Goal: Task Accomplishment & Management: Manage account settings

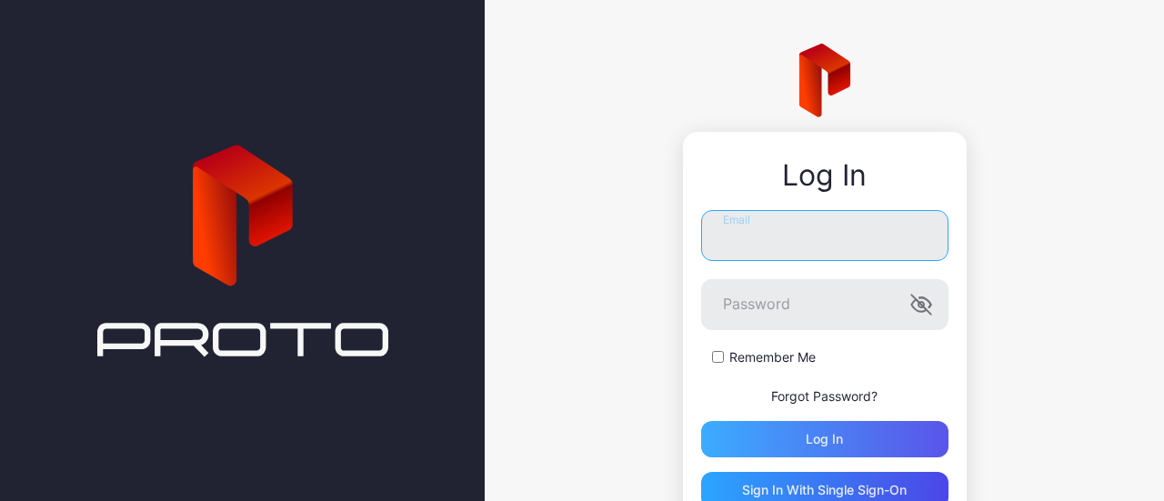
type input "**********"
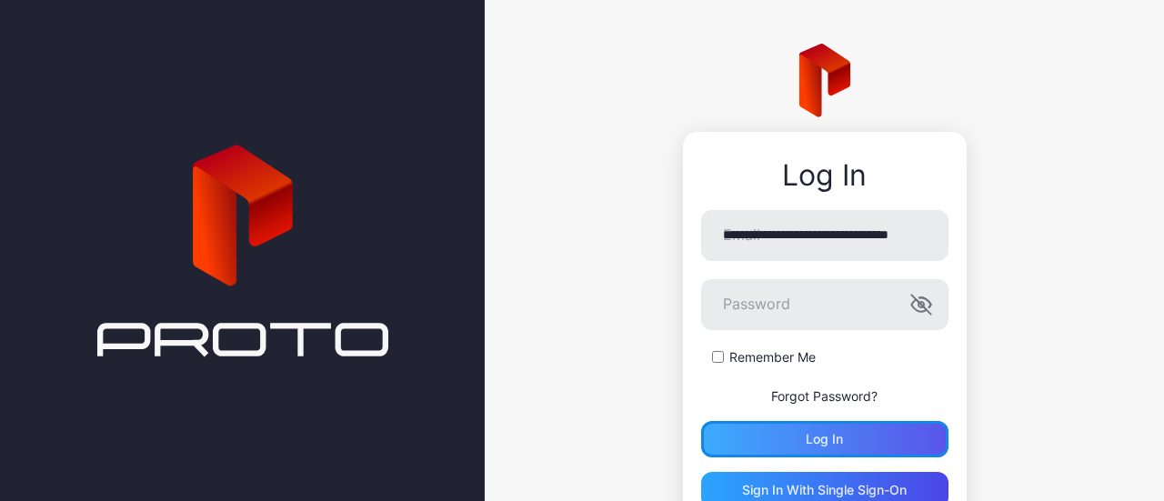
click at [845, 442] on div "Log in" at bounding box center [824, 439] width 247 height 36
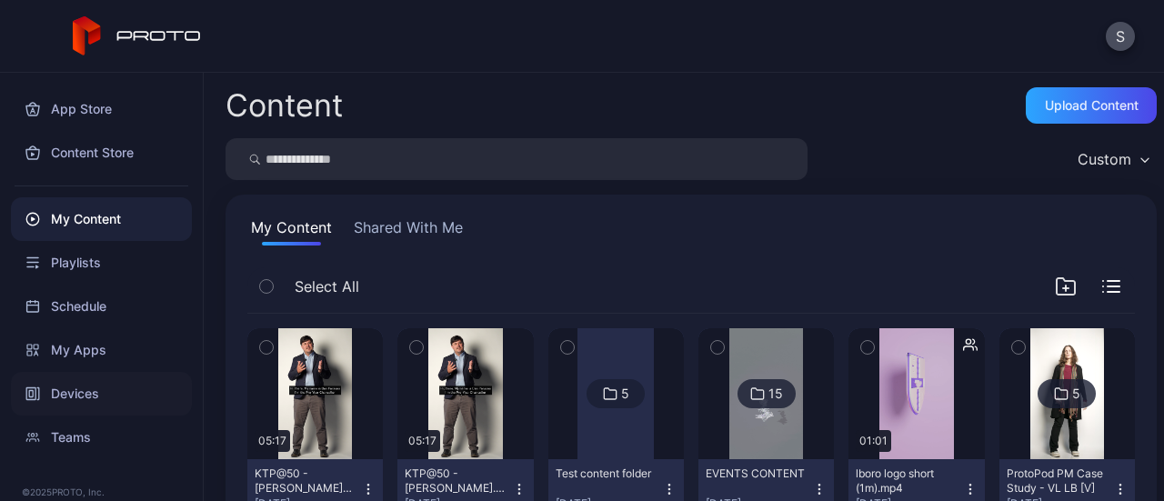
scroll to position [41, 0]
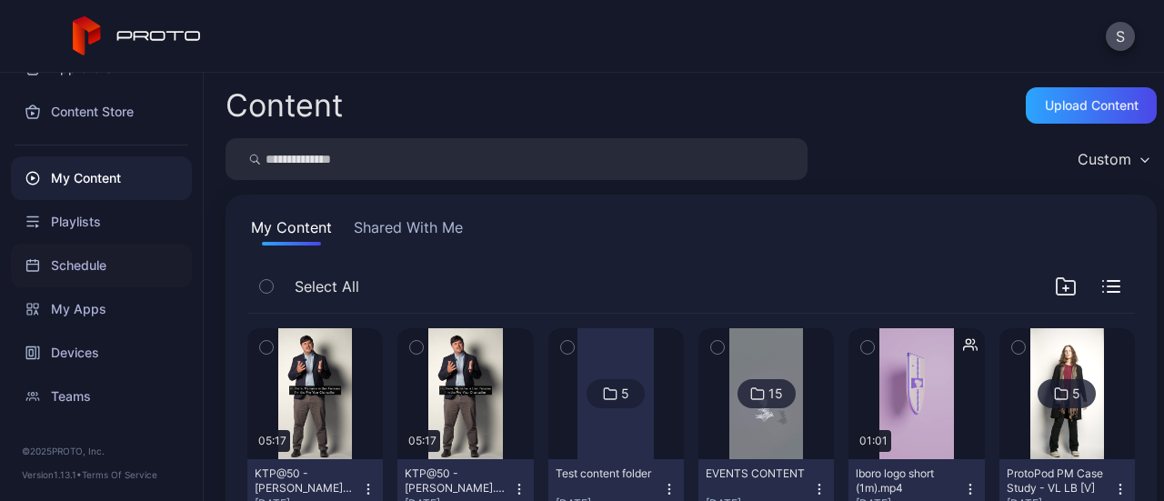
click at [89, 261] on div "Schedule" at bounding box center [101, 266] width 181 height 44
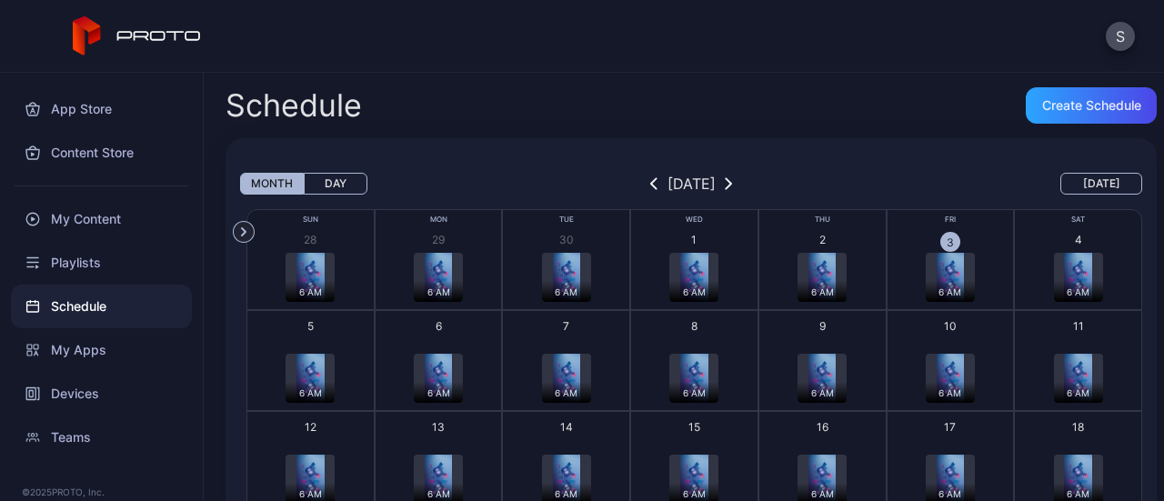
click at [944, 263] on img "button" at bounding box center [949, 277] width 27 height 49
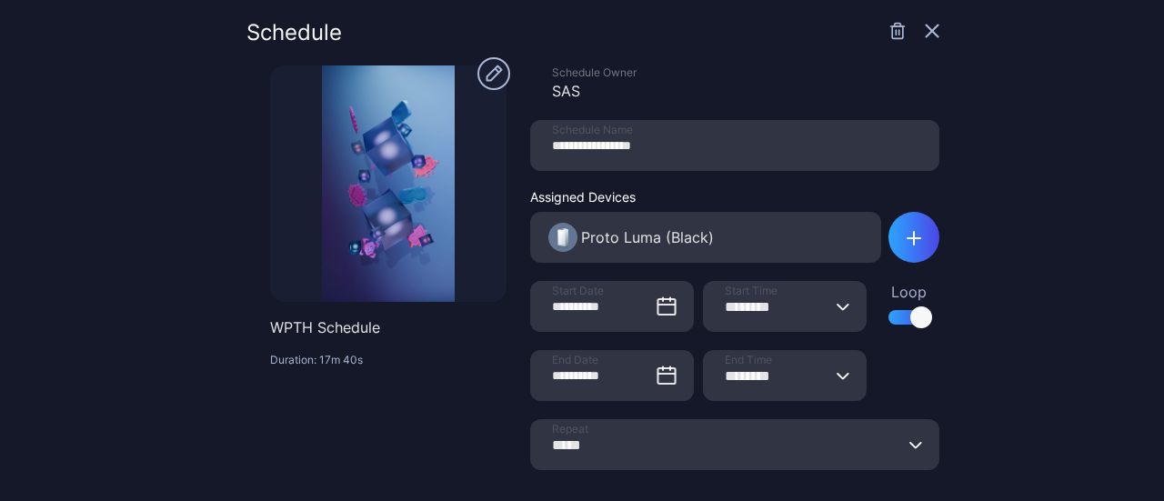
click at [924, 29] on icon "button" at bounding box center [931, 31] width 15 height 15
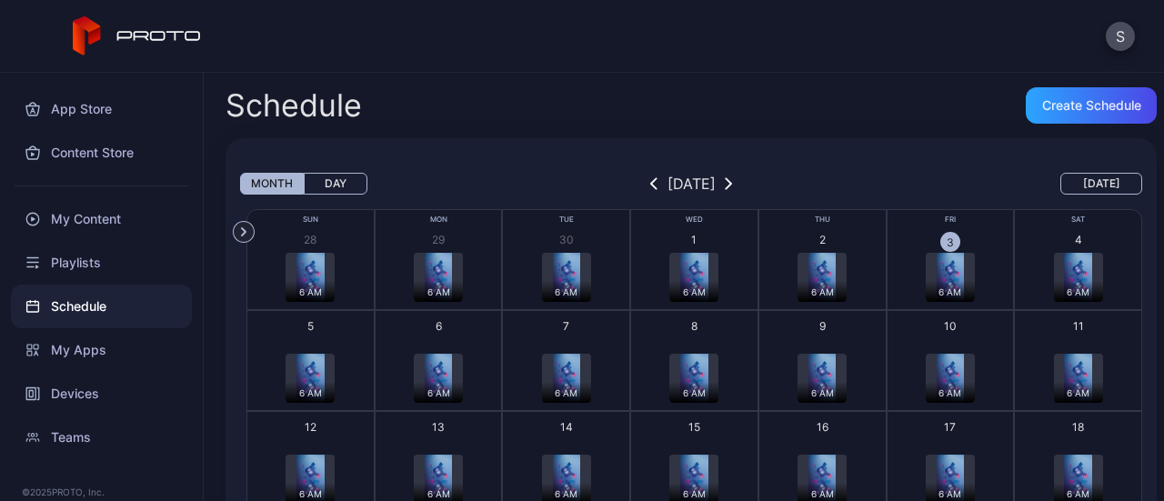
scroll to position [47, 0]
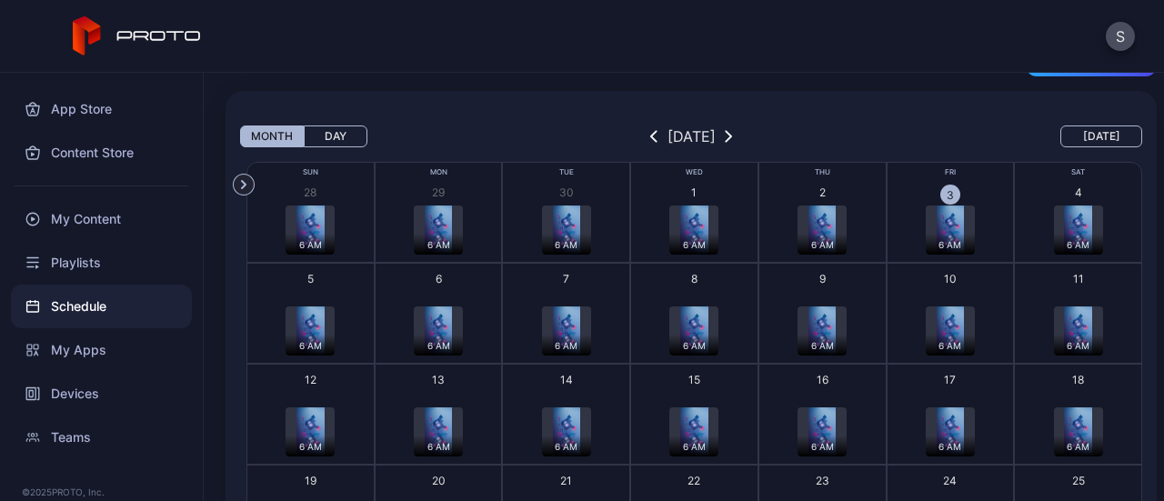
click at [936, 229] on img "button" at bounding box center [949, 229] width 27 height 49
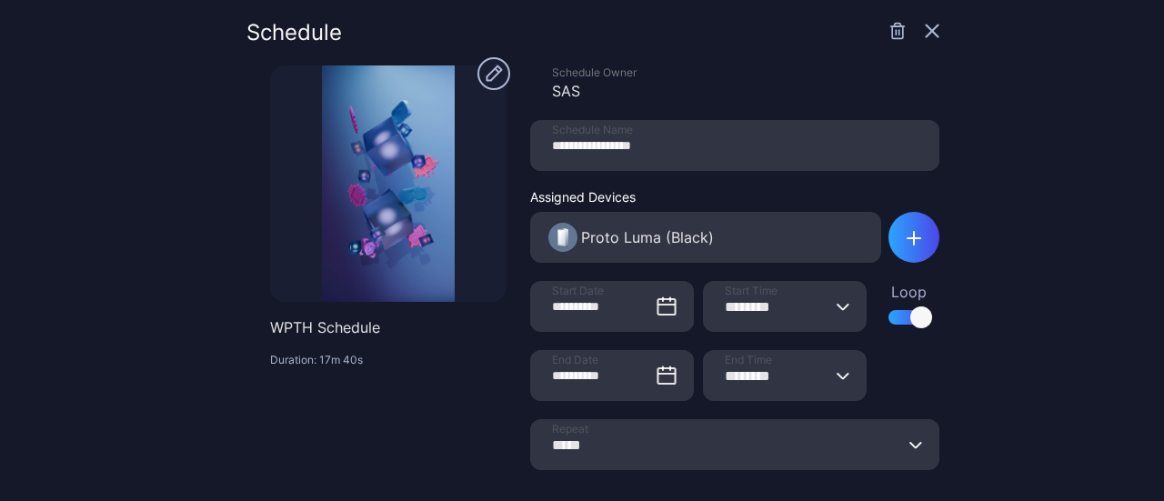
click at [480, 69] on circle "button" at bounding box center [493, 73] width 33 height 33
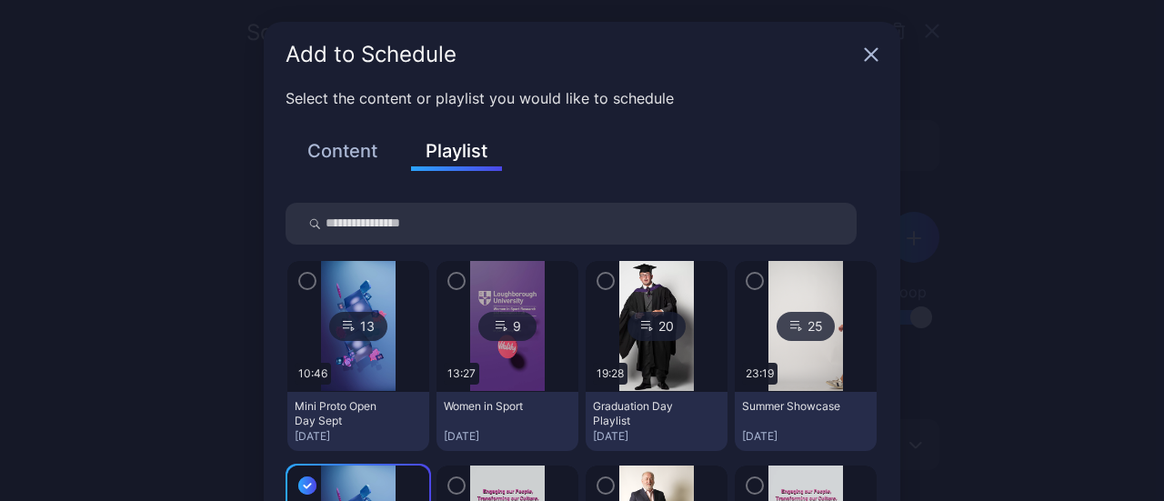
click at [865, 51] on icon "button" at bounding box center [871, 54] width 15 height 15
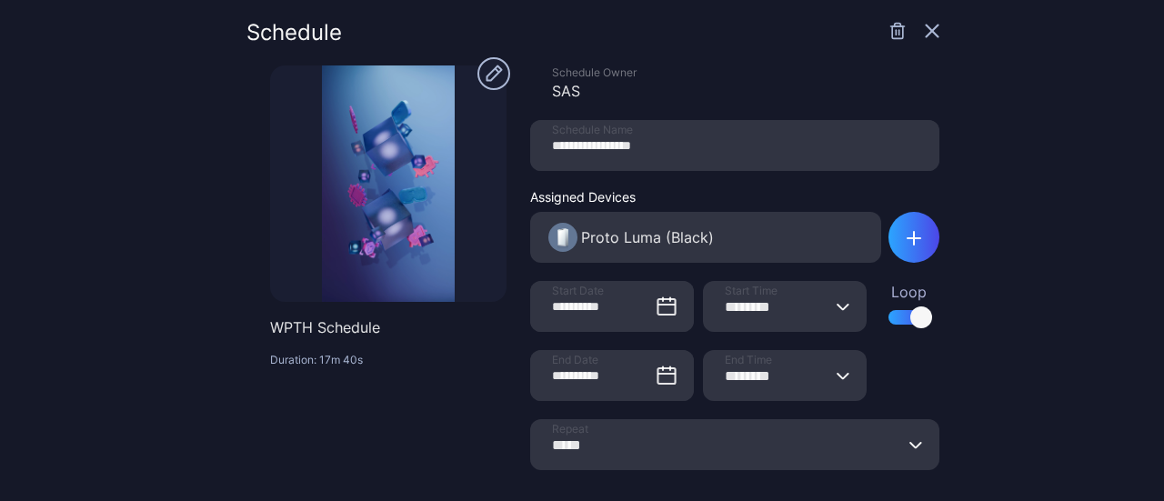
scroll to position [67, 0]
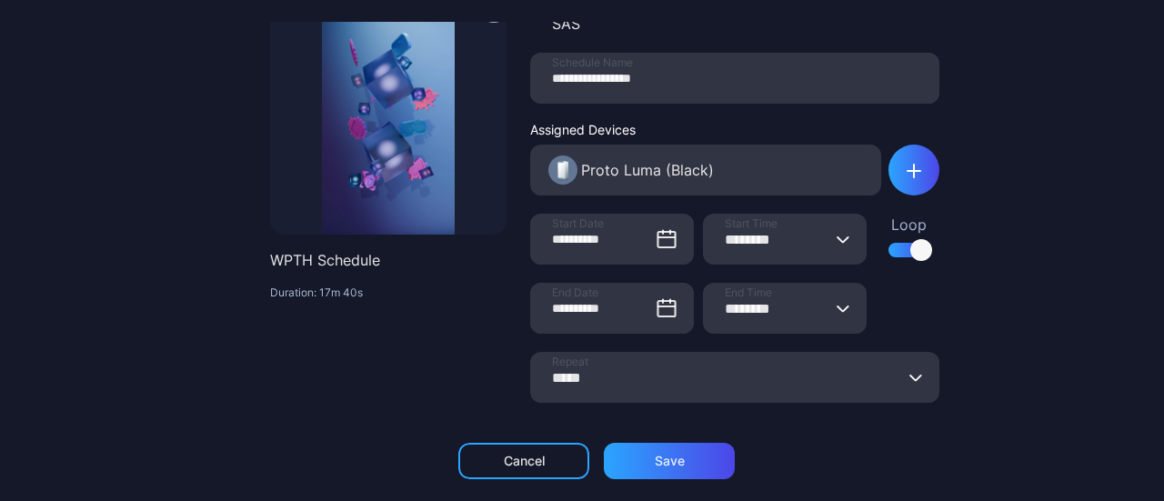
click at [835, 314] on button "******** End Time" at bounding box center [842, 308] width 15 height 51
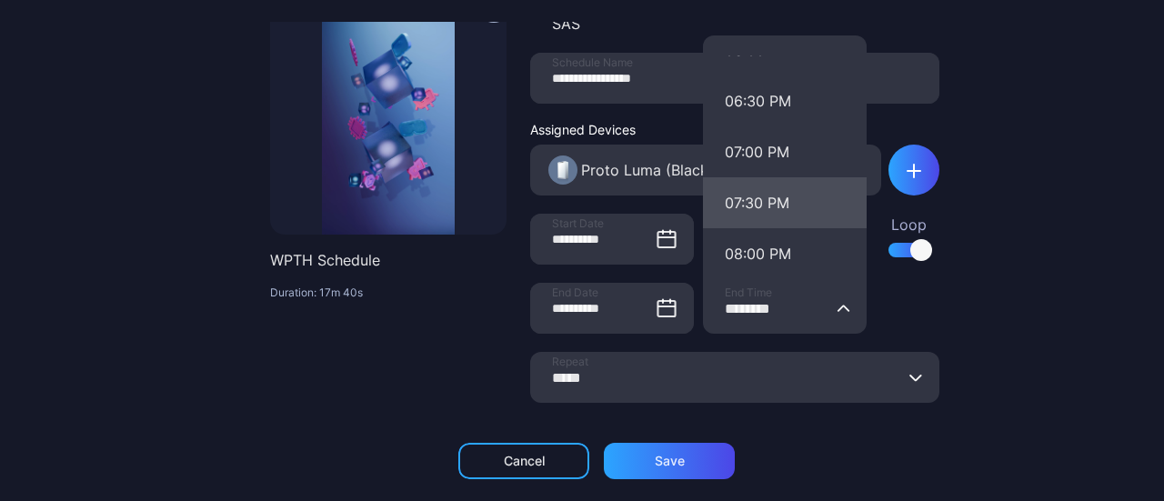
scroll to position [1861, 0]
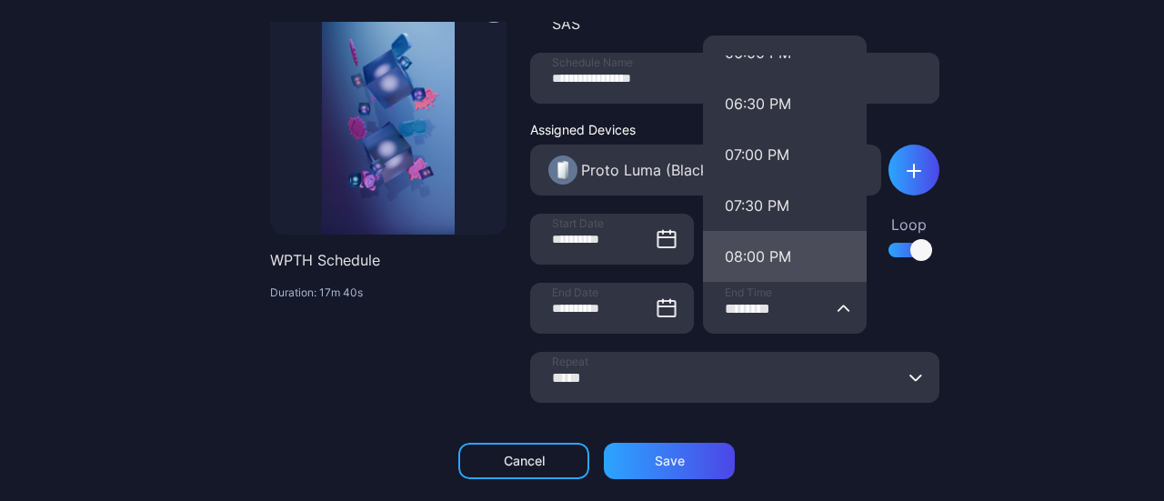
click at [750, 233] on button "08:00 PM" at bounding box center [785, 256] width 164 height 51
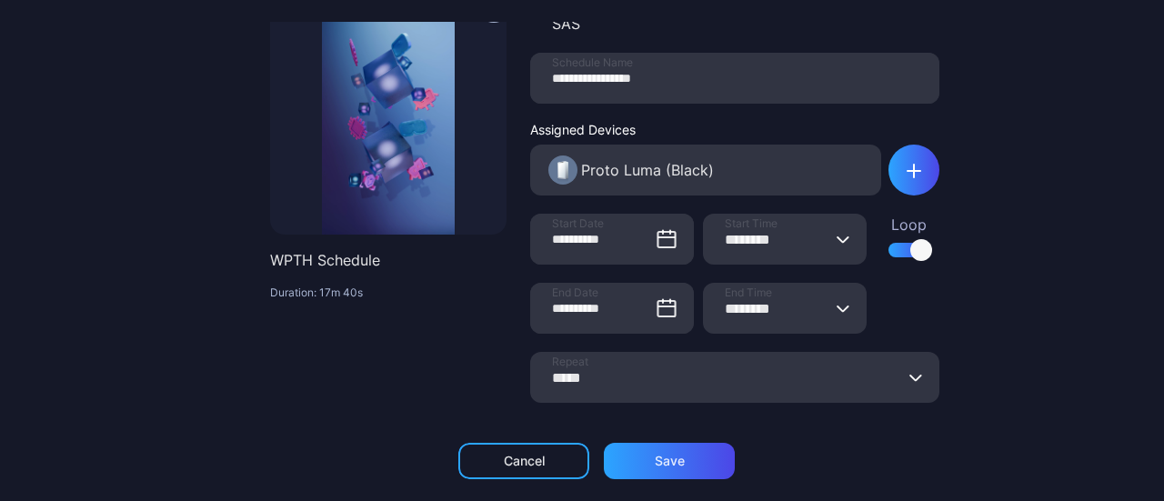
type input "********"
click at [678, 464] on div "Save" at bounding box center [669, 461] width 131 height 36
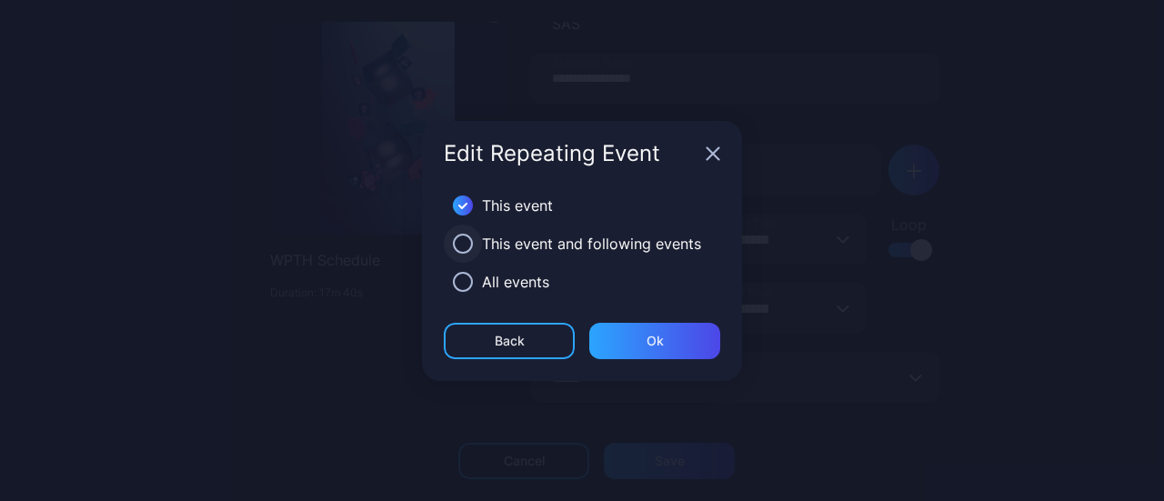
click at [469, 245] on button "button" at bounding box center [463, 244] width 20 height 20
click at [675, 337] on div "Ok" at bounding box center [654, 341] width 131 height 36
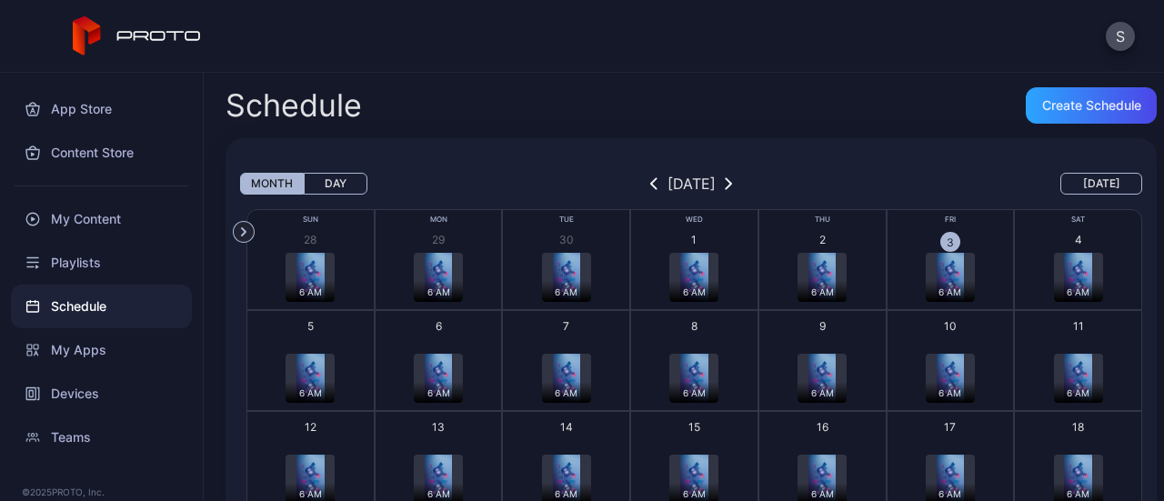
click at [1054, 290] on div "6 AM" at bounding box center [1078, 291] width 49 height 21
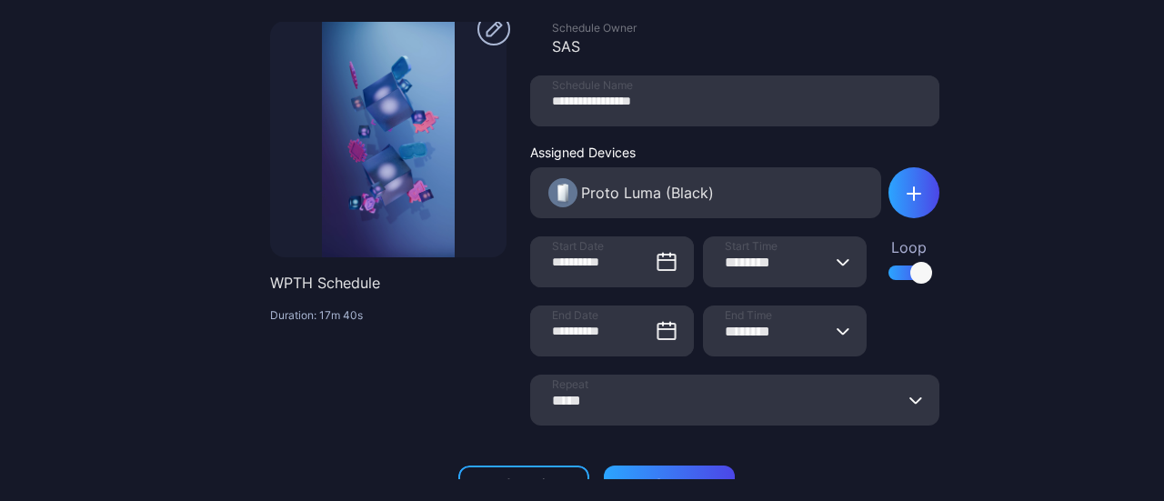
scroll to position [67, 0]
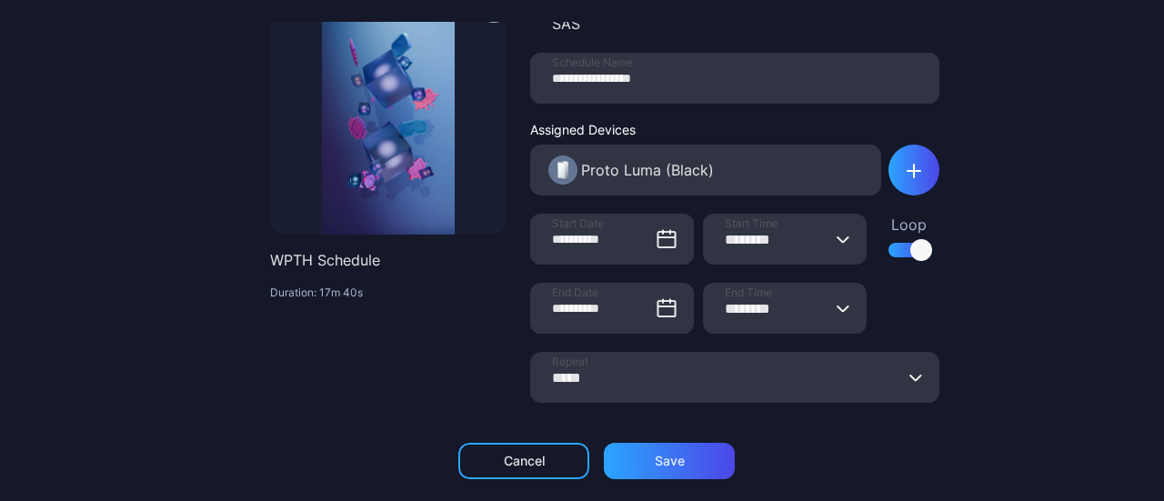
click at [1020, 322] on div "**********" at bounding box center [582, 250] width 1164 height 501
click at [504, 461] on div "Cancel" at bounding box center [524, 461] width 41 height 15
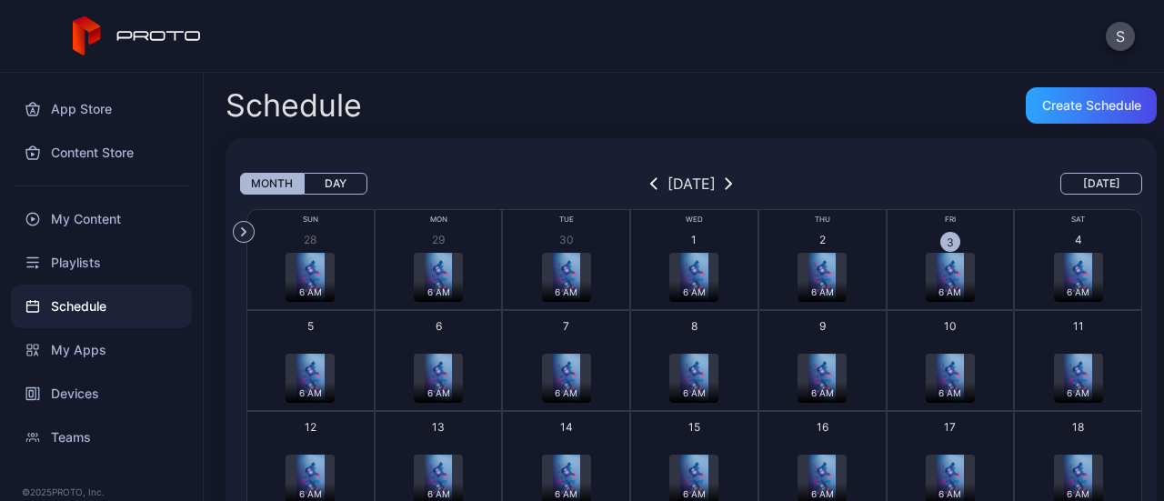
click at [297, 378] on img "button" at bounding box center [309, 378] width 27 height 49
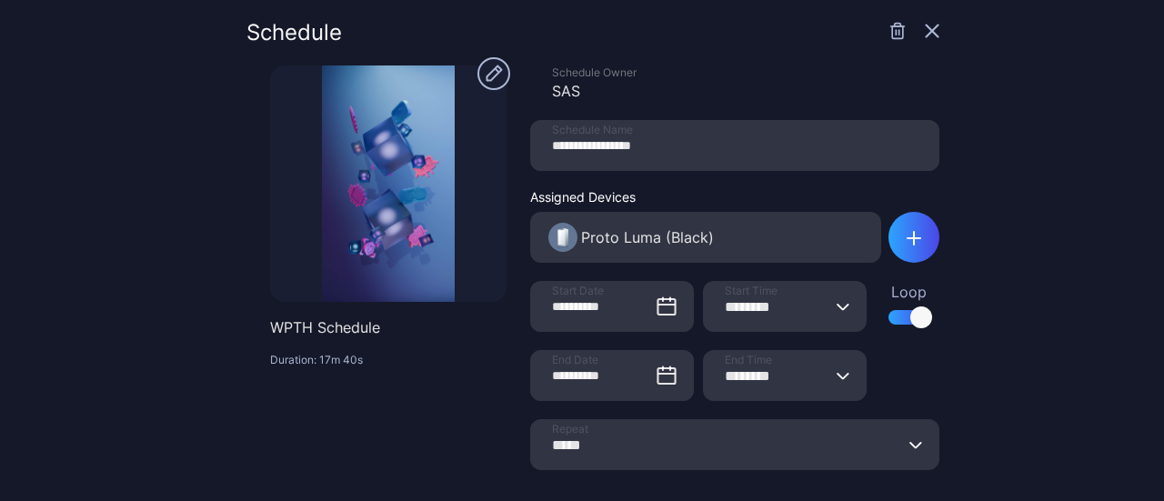
click at [1034, 357] on div "**********" at bounding box center [582, 250] width 1164 height 501
click at [924, 24] on icon "button" at bounding box center [931, 31] width 15 height 15
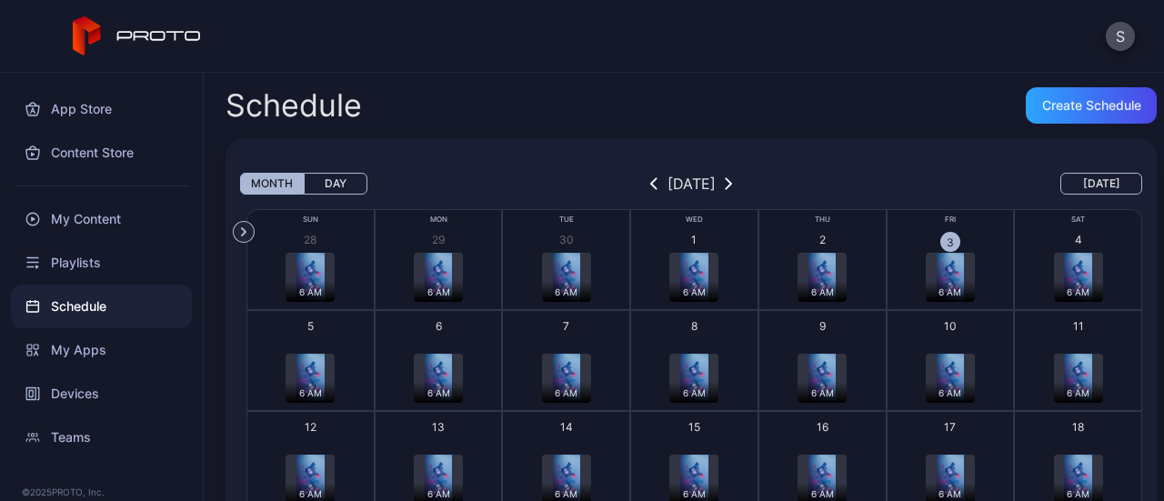
click at [311, 366] on img "button" at bounding box center [309, 378] width 27 height 49
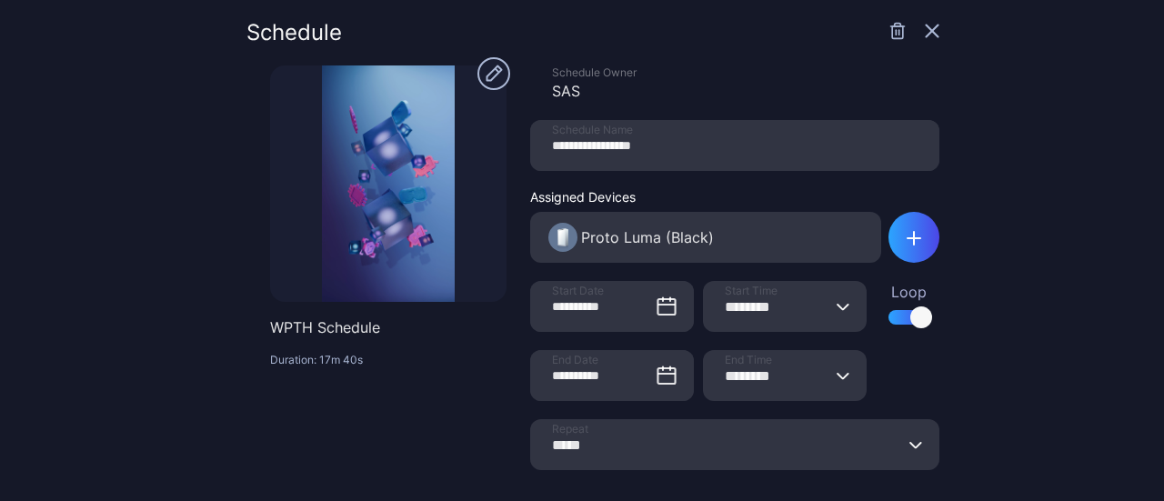
click at [926, 29] on icon "button" at bounding box center [932, 31] width 12 height 12
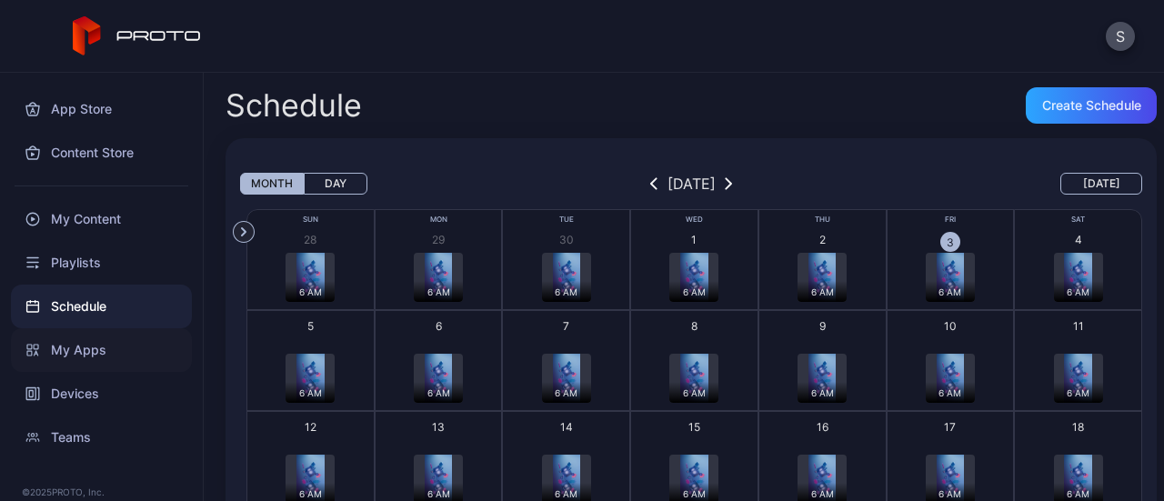
click at [107, 365] on div "My Apps" at bounding box center [101, 350] width 181 height 44
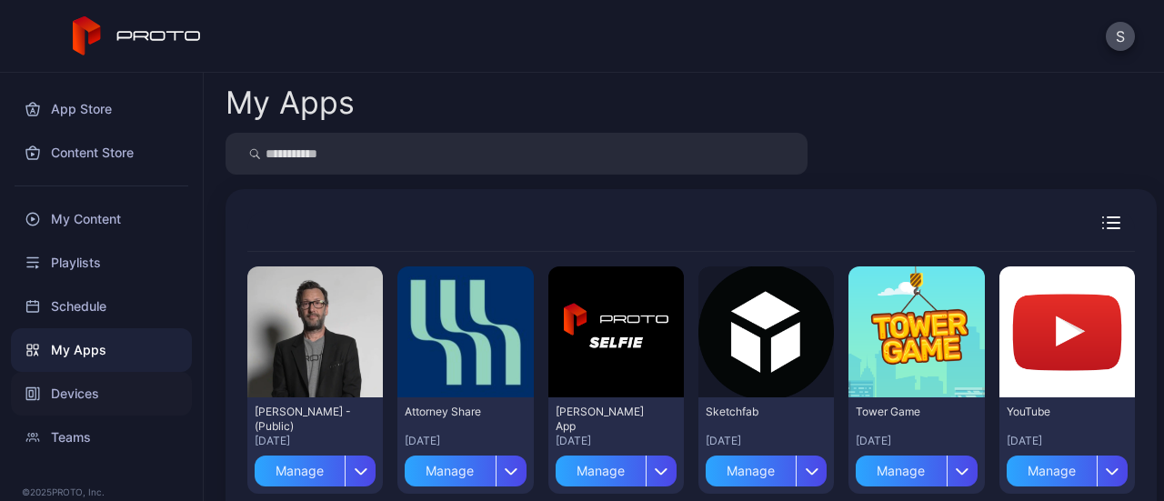
click at [85, 397] on div "Devices" at bounding box center [101, 394] width 181 height 44
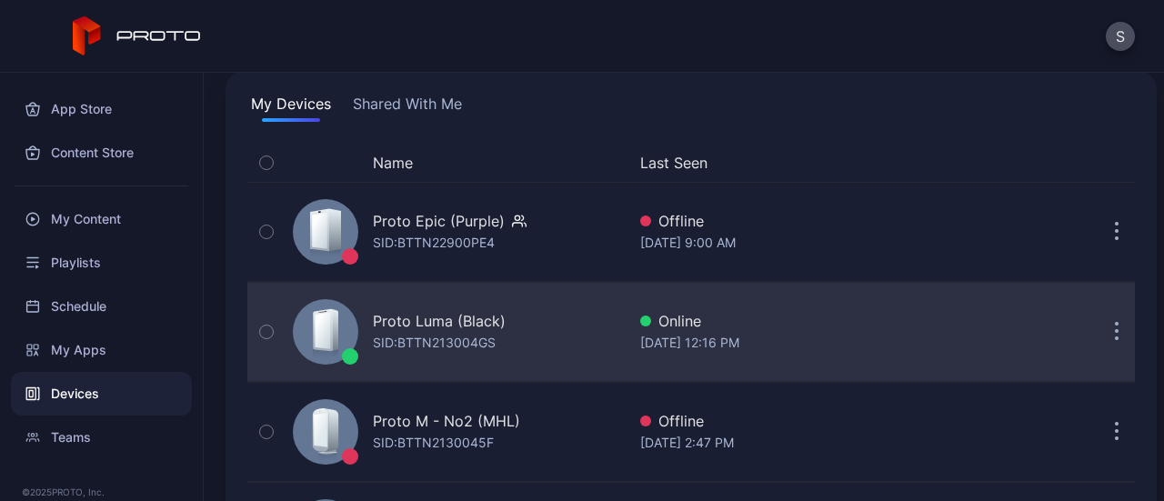
scroll to position [125, 0]
click at [1105, 321] on button "button" at bounding box center [1116, 331] width 36 height 36
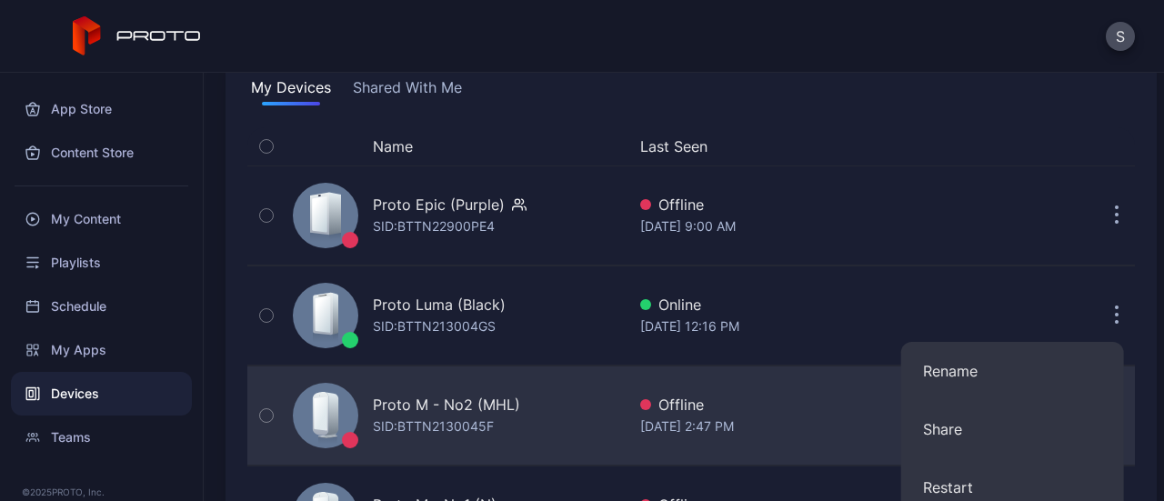
scroll to position [140, 0]
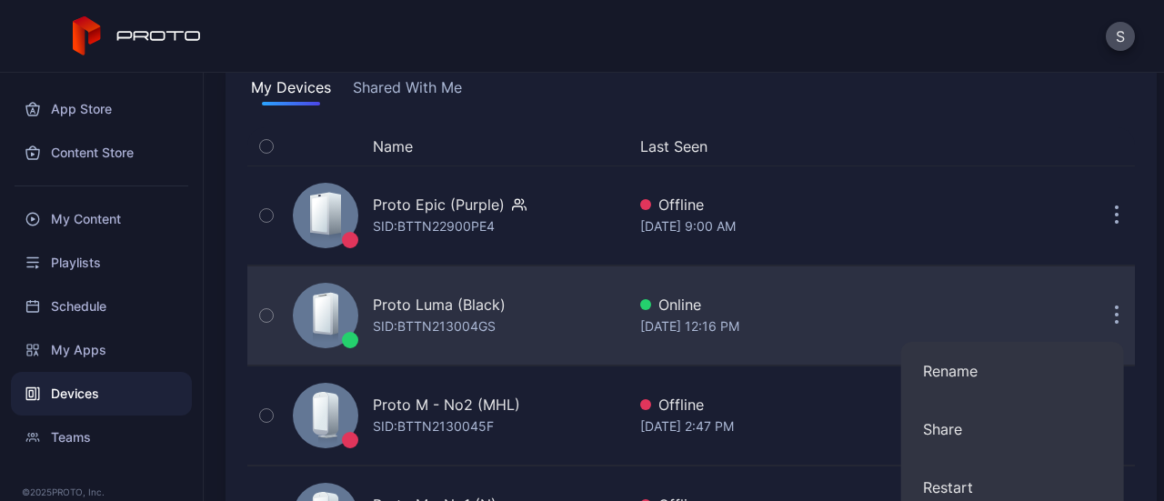
click at [421, 310] on div "Proto Luma (Black)" at bounding box center [439, 305] width 133 height 22
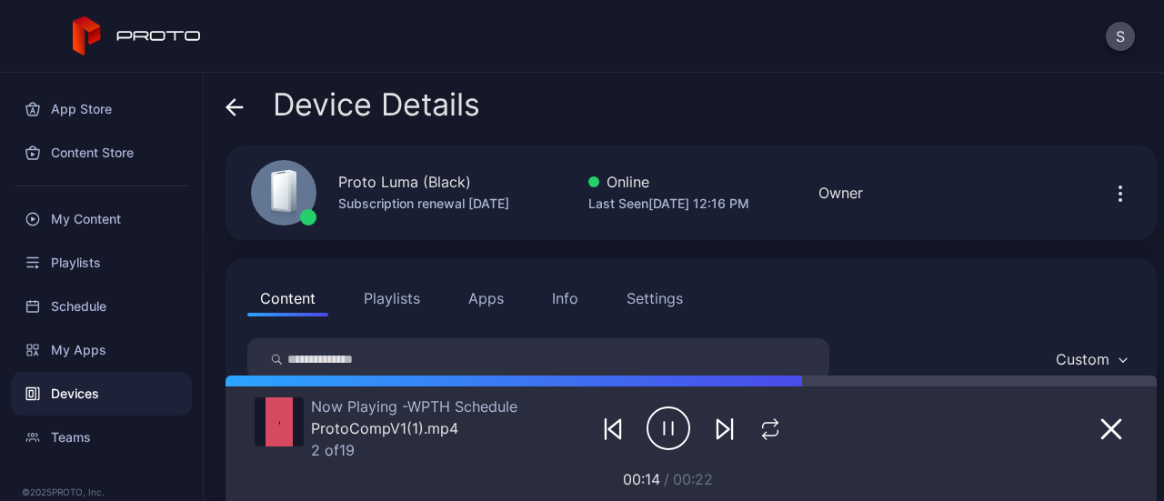
click at [1109, 200] on icon "button" at bounding box center [1120, 194] width 22 height 22
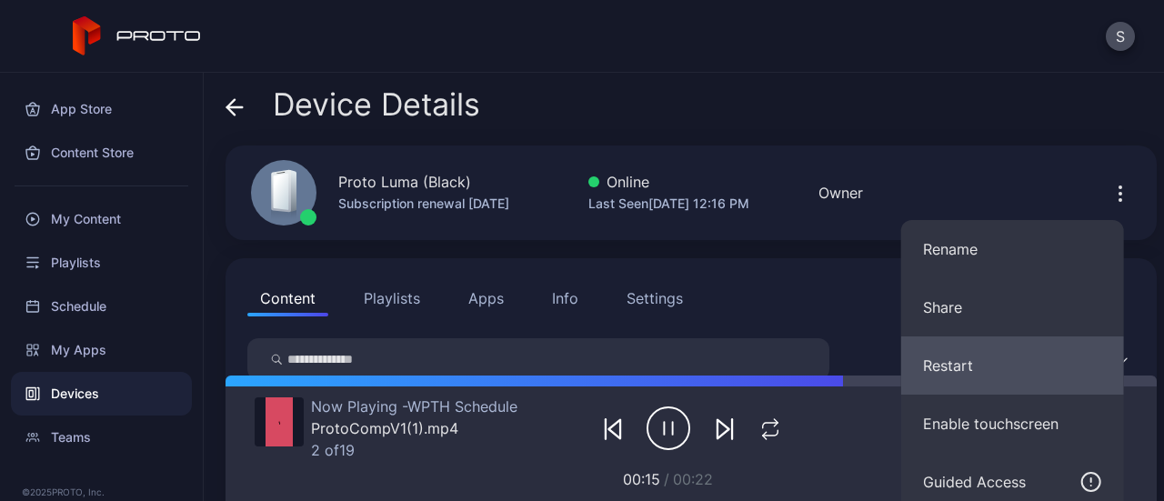
click at [954, 363] on button "Restart" at bounding box center [1012, 365] width 223 height 58
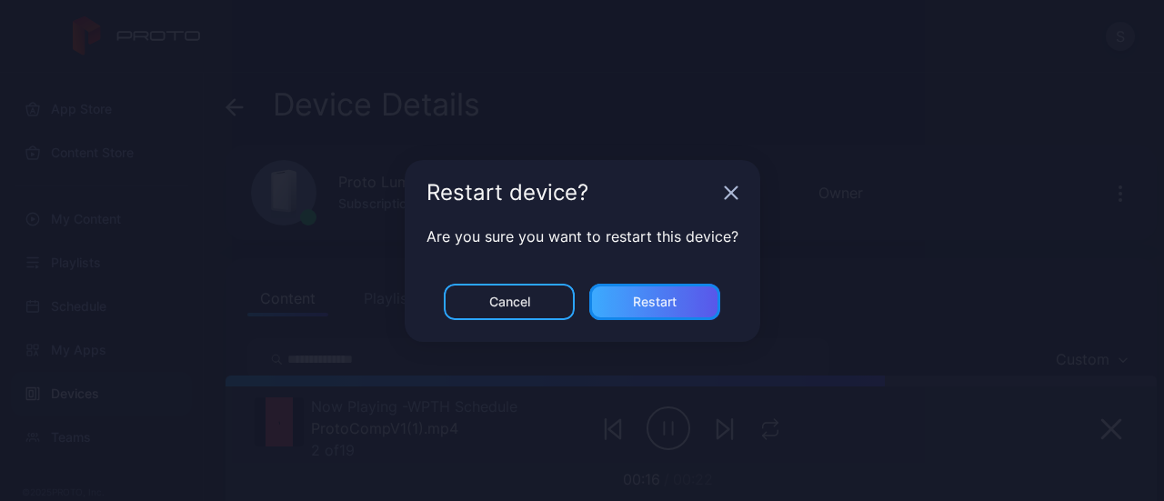
click at [646, 302] on div "Restart" at bounding box center [655, 302] width 44 height 15
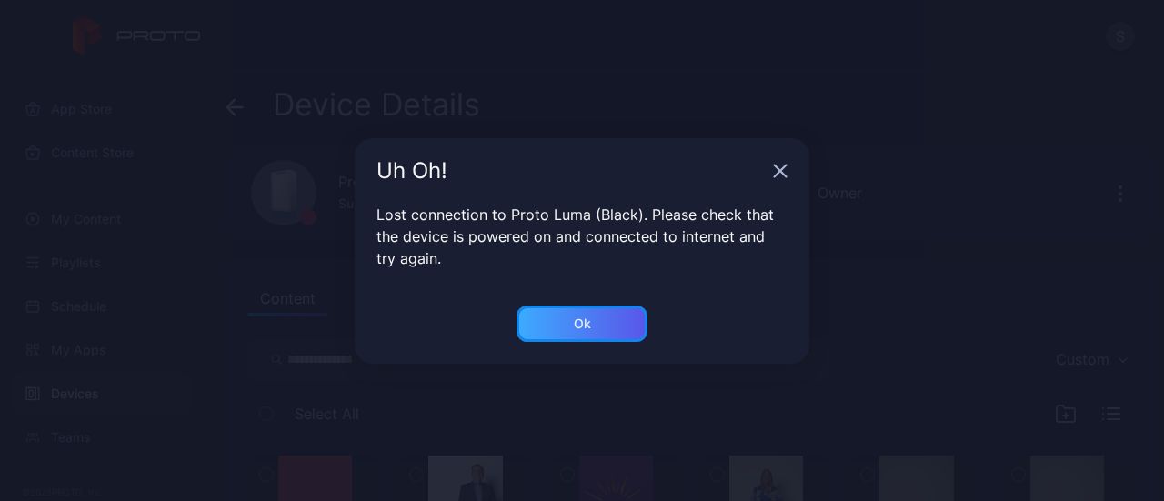
click at [597, 329] on div "Ok" at bounding box center [581, 323] width 131 height 36
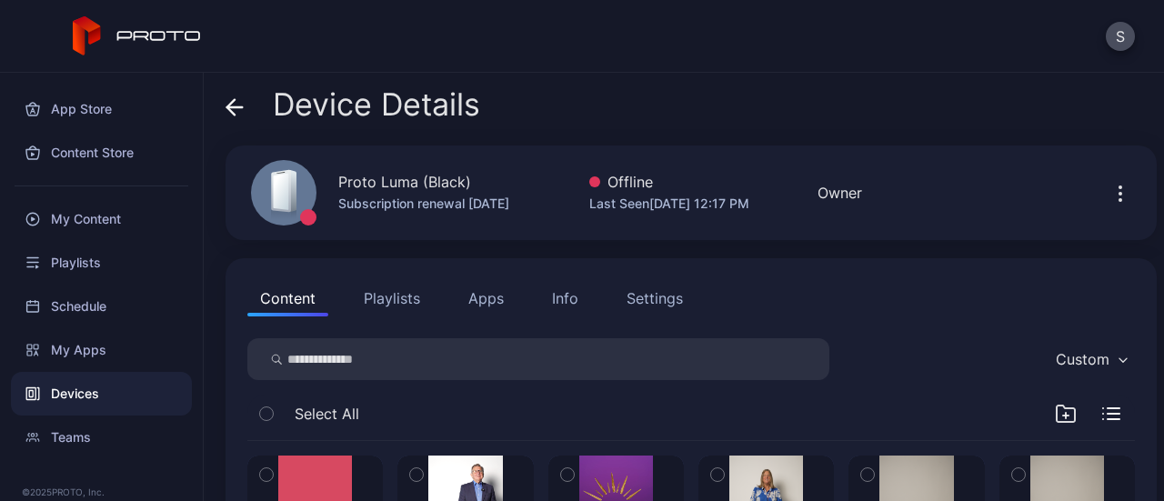
click at [774, 305] on div "Content Playlists Apps Info Settings" at bounding box center [690, 298] width 887 height 36
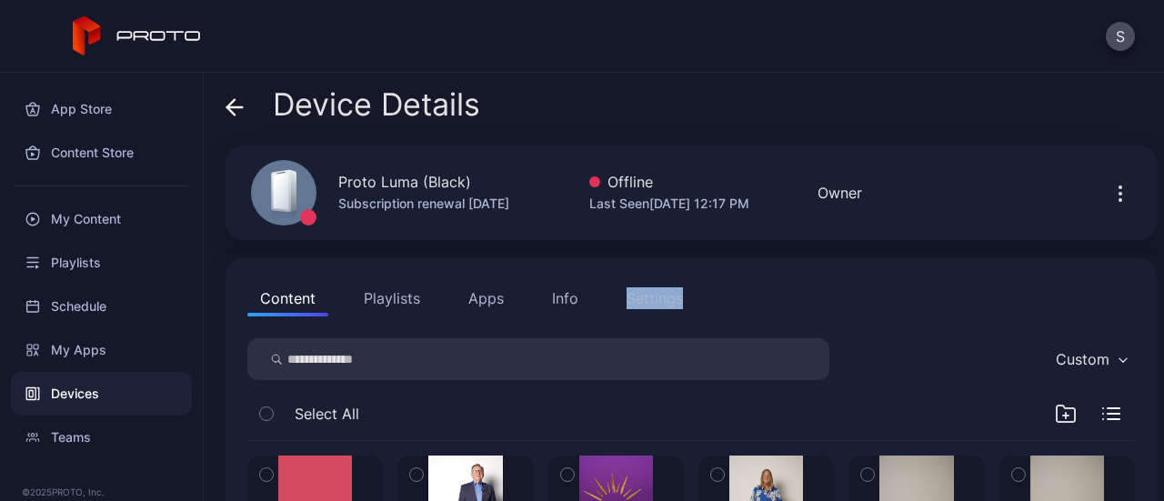
click at [774, 305] on div "Content Playlists Apps Info Settings" at bounding box center [690, 298] width 887 height 36
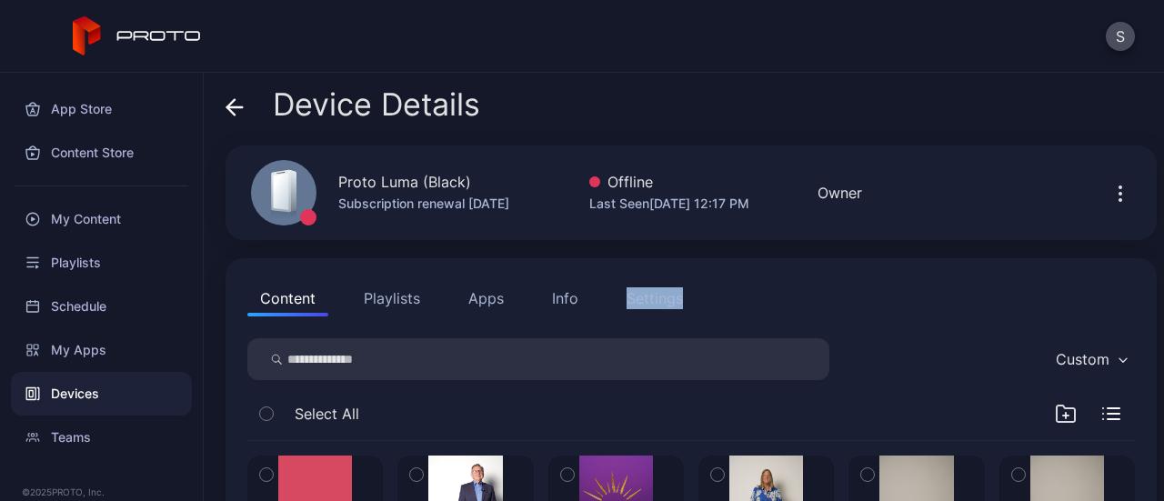
click at [774, 305] on div "Content Playlists Apps Info Settings" at bounding box center [690, 298] width 887 height 36
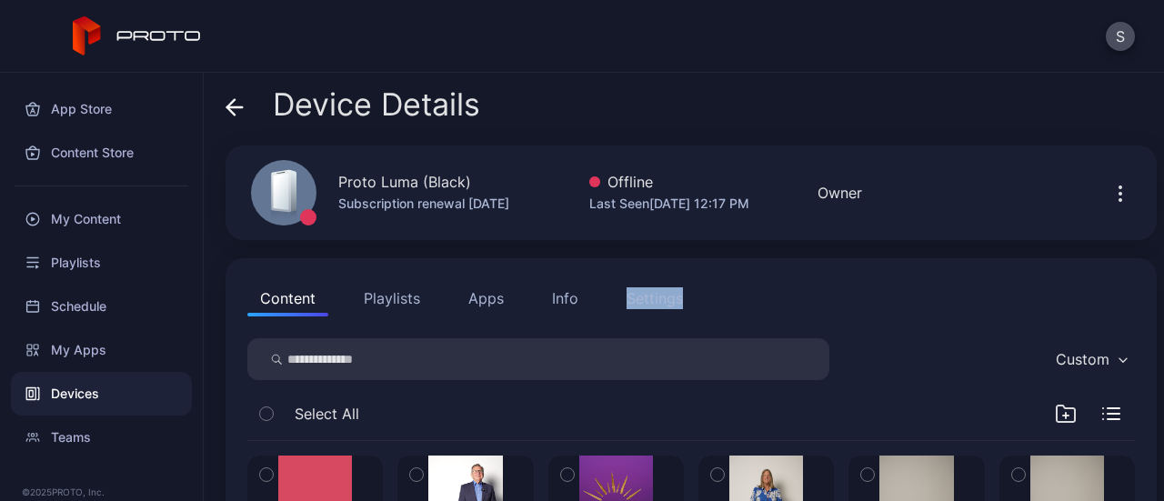
click at [774, 305] on div "Content Playlists Apps Info Settings" at bounding box center [690, 298] width 887 height 36
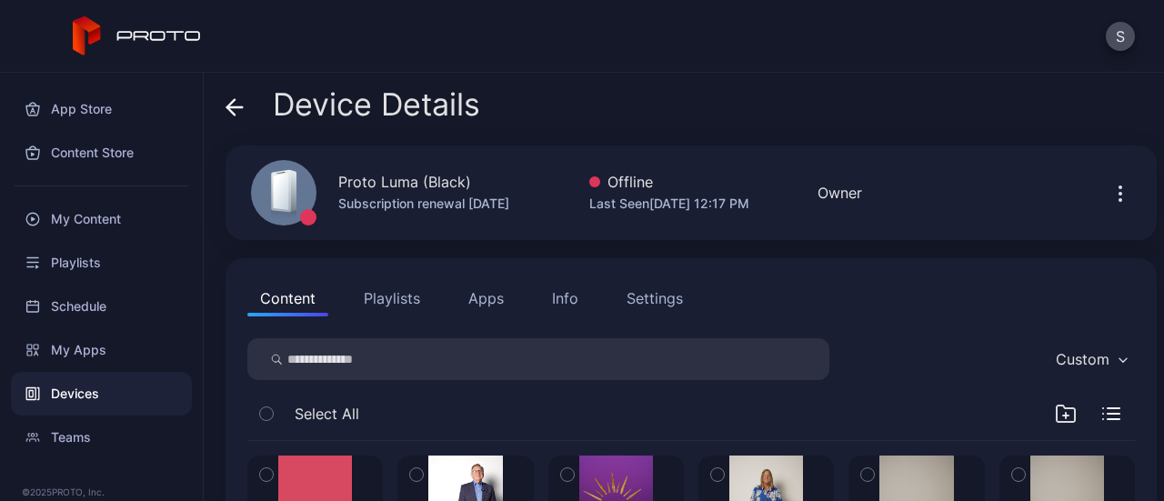
click at [774, 305] on div "Content Playlists Apps Info Settings" at bounding box center [690, 298] width 887 height 36
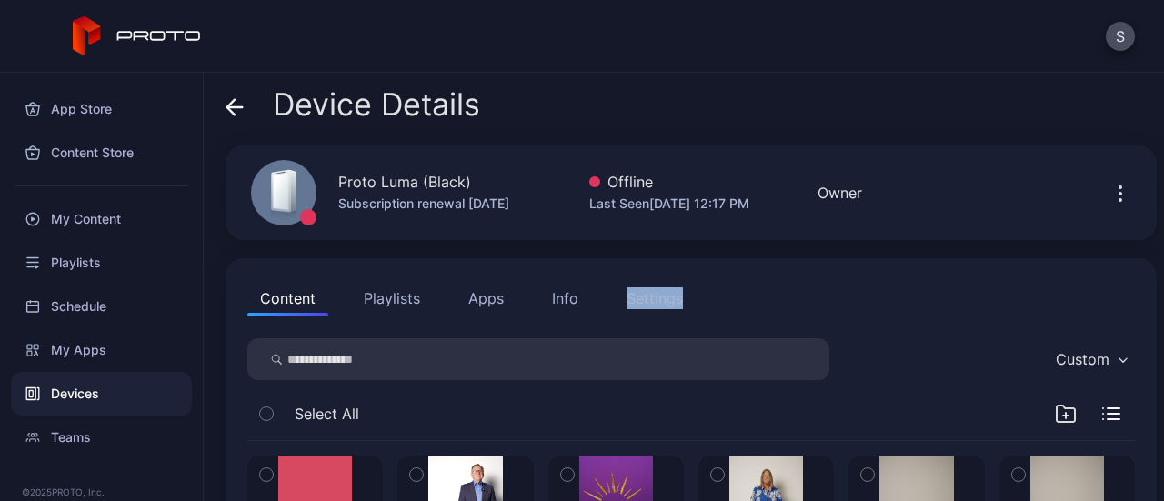
click at [747, 297] on div "Content Playlists Apps Info Settings" at bounding box center [690, 298] width 887 height 36
click at [575, 293] on div "Info" at bounding box center [565, 298] width 26 height 22
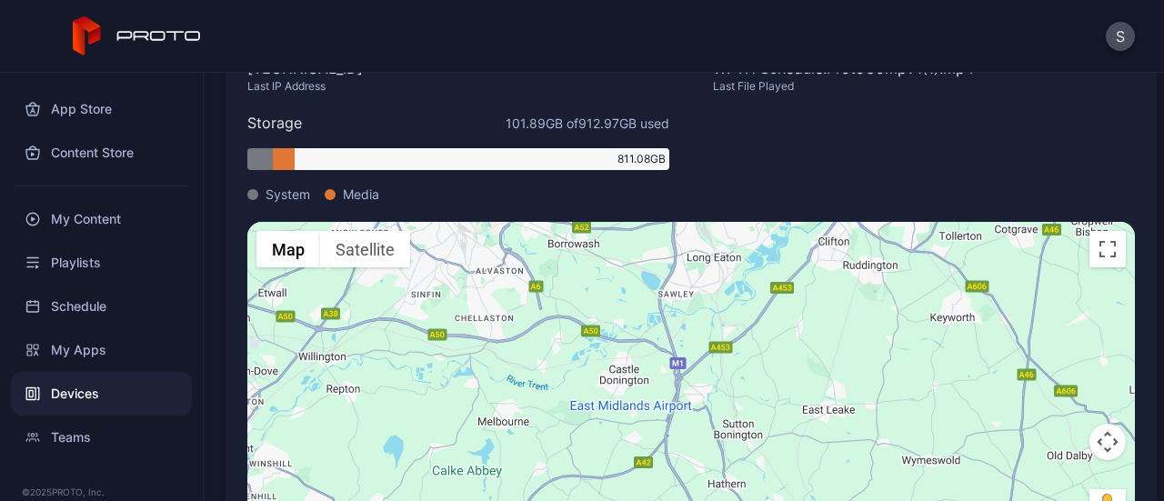
scroll to position [445, 0]
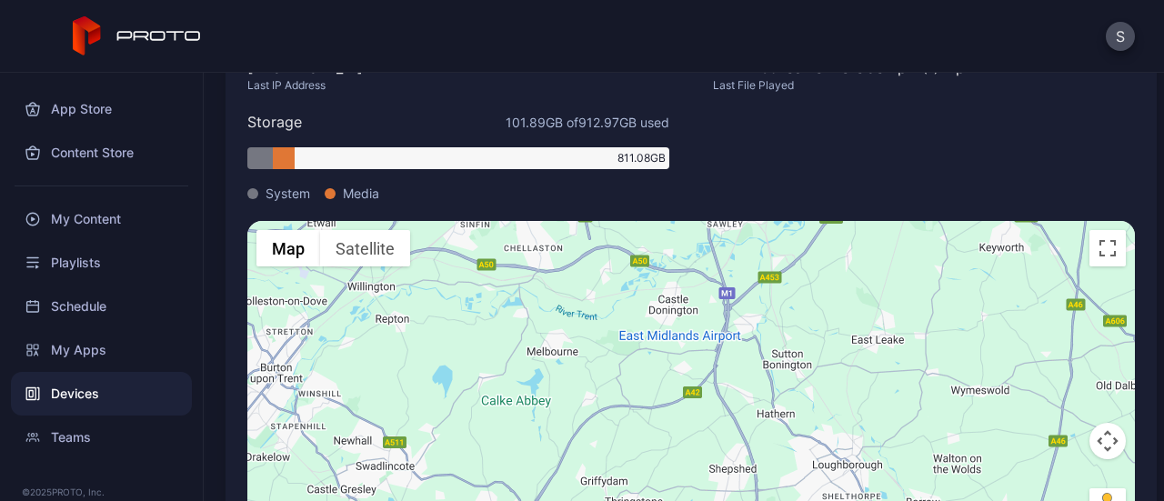
drag, startPoint x: 636, startPoint y: 329, endPoint x: 658, endPoint y: 353, distance: 32.2
click at [658, 353] on div "To activate drag with keyboard, press Alt + Enter. Once in keyboard drag state,…" at bounding box center [690, 383] width 887 height 325
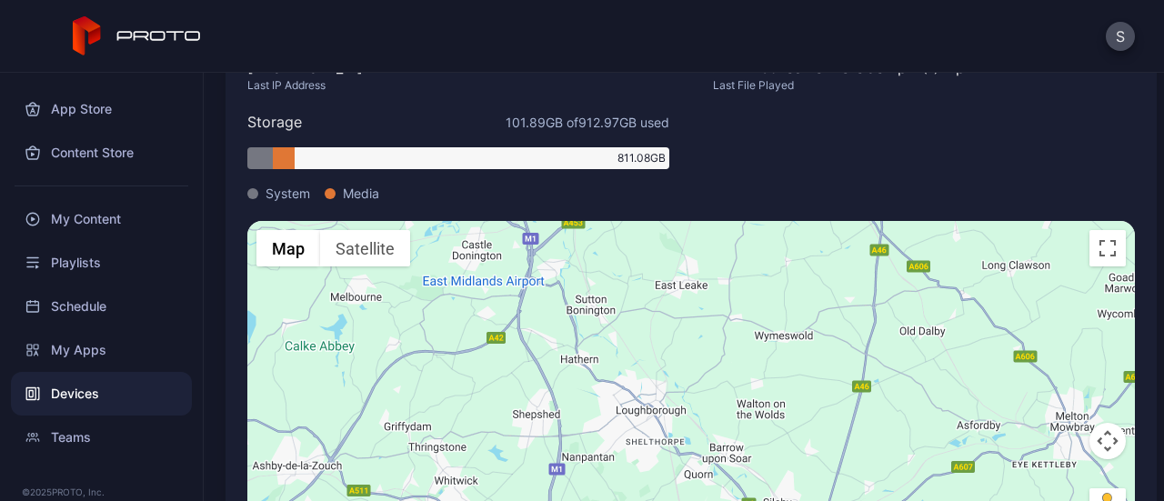
drag, startPoint x: 874, startPoint y: 451, endPoint x: 712, endPoint y: 185, distance: 312.1
click at [712, 185] on div "BTTN213004GS System ID Proto OS version 1.13.2 Current Software Proto Luma Mode…" at bounding box center [690, 220] width 887 height 654
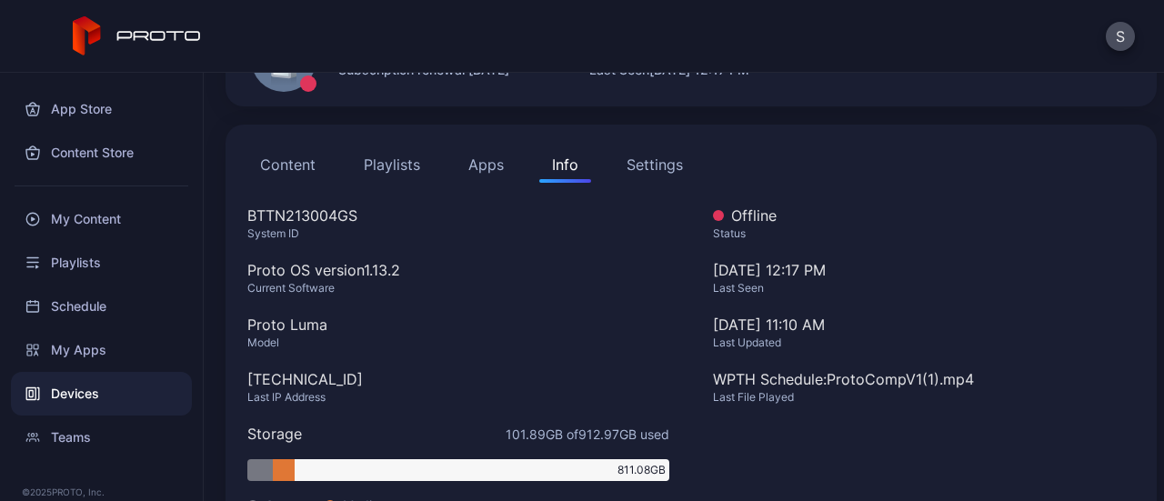
scroll to position [0, 0]
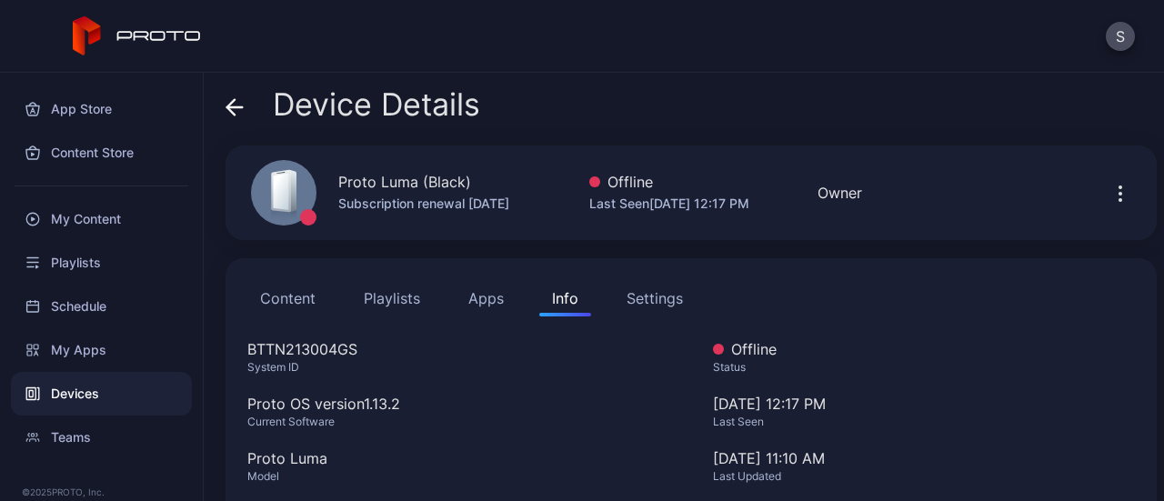
click at [293, 299] on button "Content" at bounding box center [287, 298] width 81 height 36
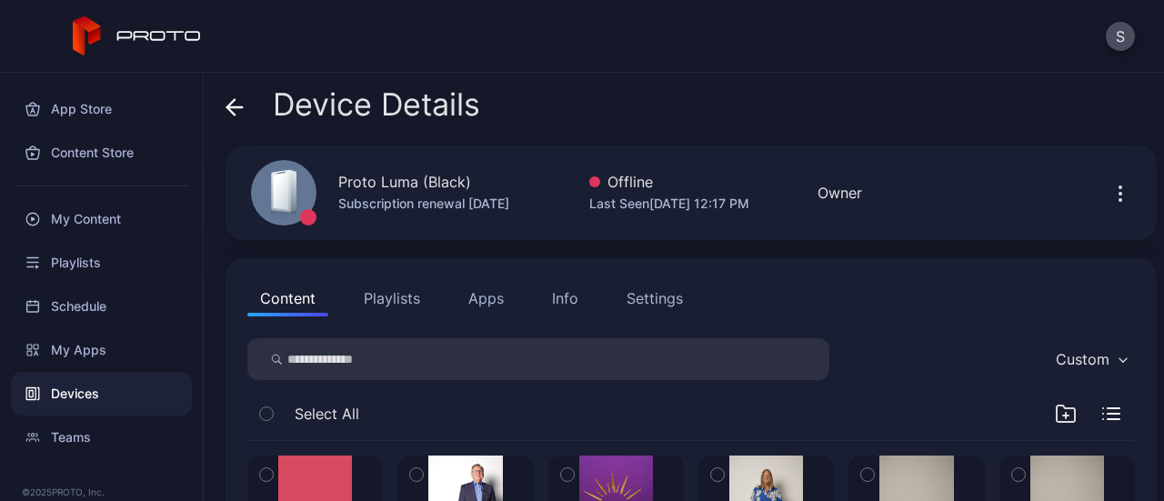
click at [398, 288] on button "Playlists" at bounding box center [392, 298] width 82 height 36
click at [392, 290] on button "Playlists" at bounding box center [392, 298] width 82 height 36
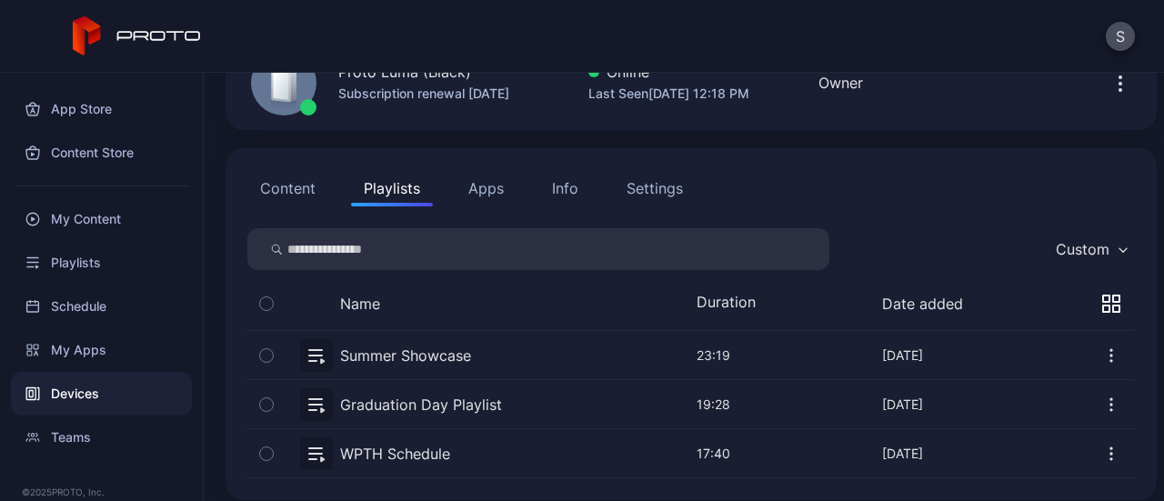
scroll to position [122, 0]
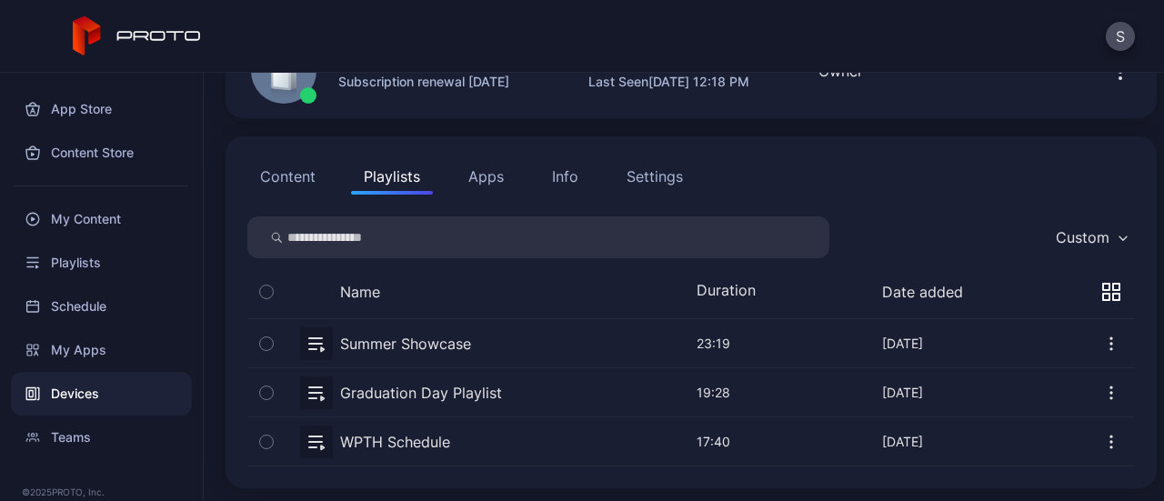
click at [435, 441] on button "button" at bounding box center [690, 441] width 887 height 48
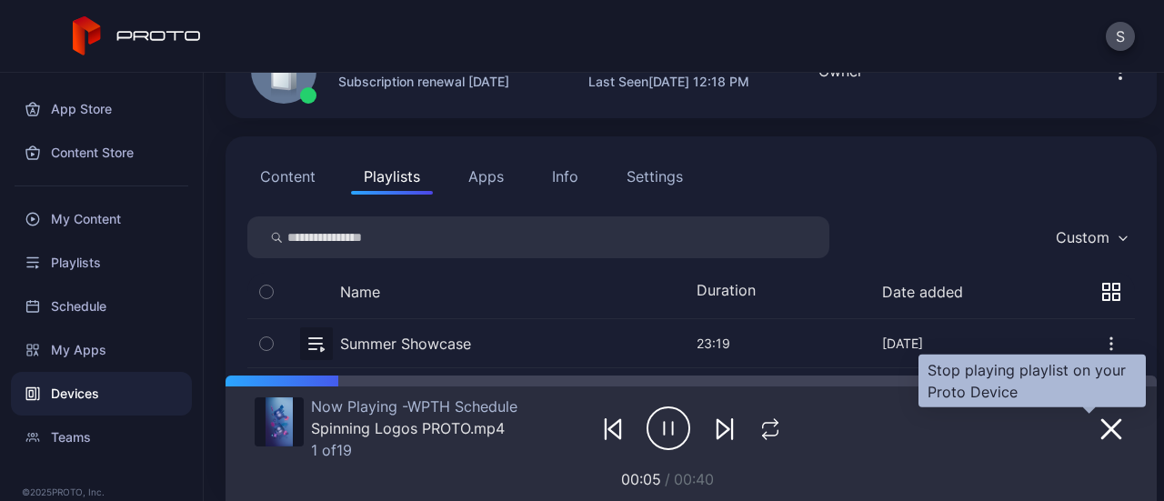
click at [1094, 430] on button "button" at bounding box center [1110, 427] width 33 height 25
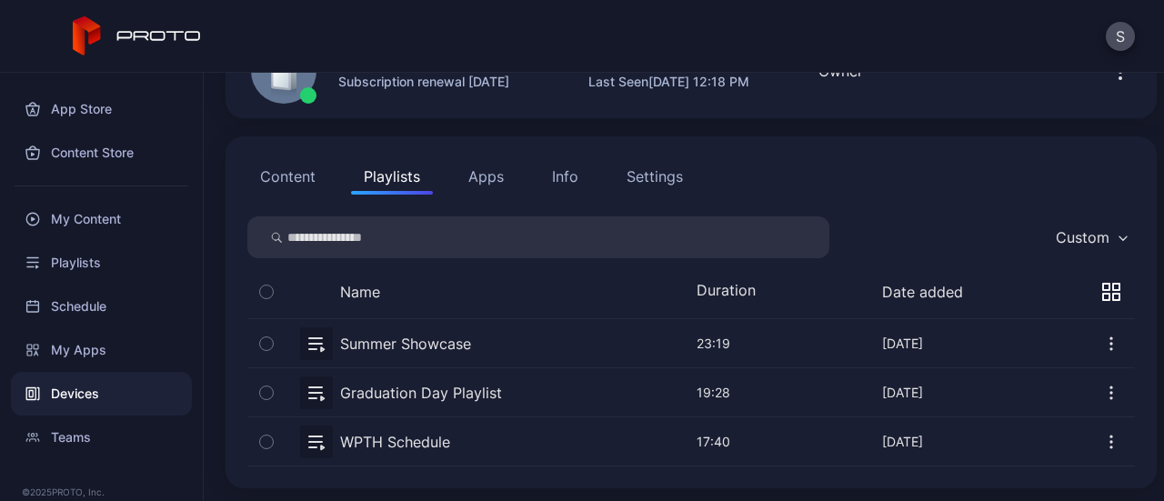
click at [557, 181] on div "Info" at bounding box center [565, 176] width 26 height 22
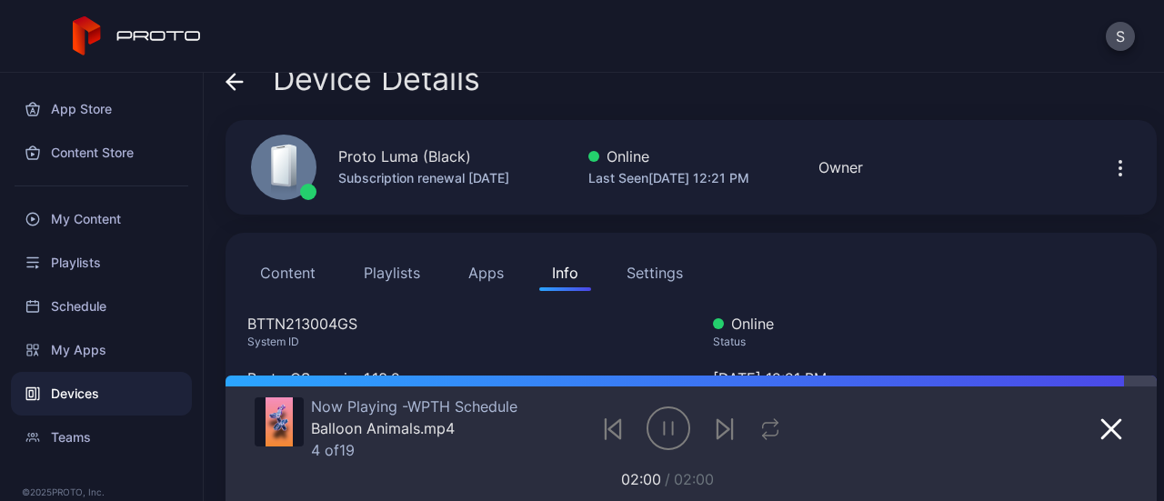
scroll to position [22, 0]
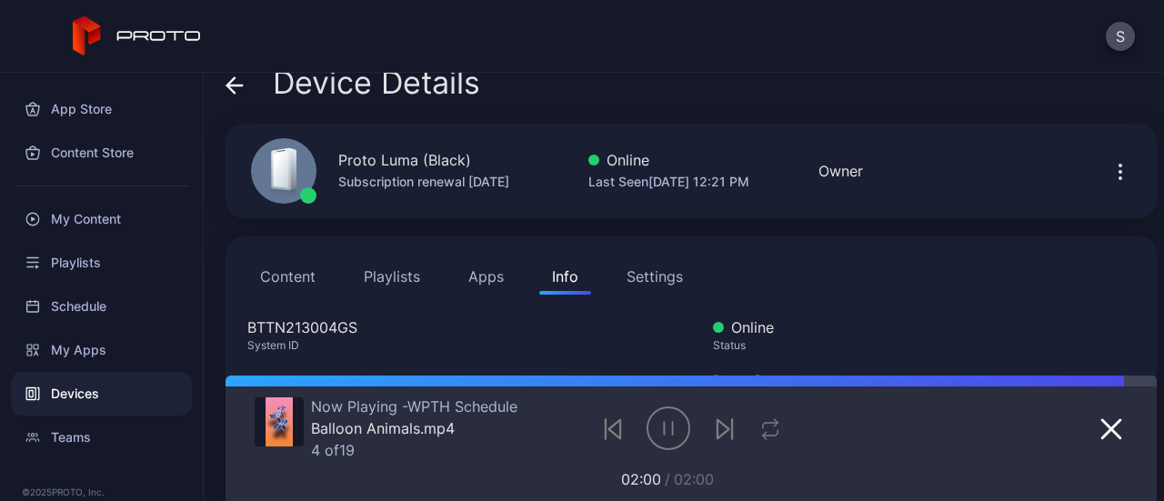
click at [665, 270] on div "Settings" at bounding box center [654, 276] width 56 height 22
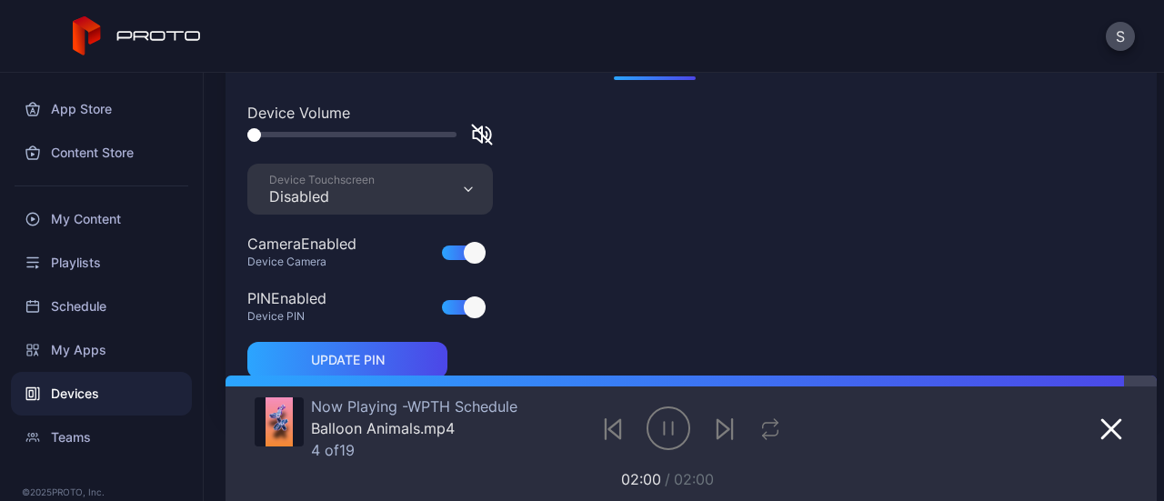
scroll to position [235, 0]
click at [465, 184] on div "Device Touchscreen Disabled" at bounding box center [369, 190] width 245 height 51
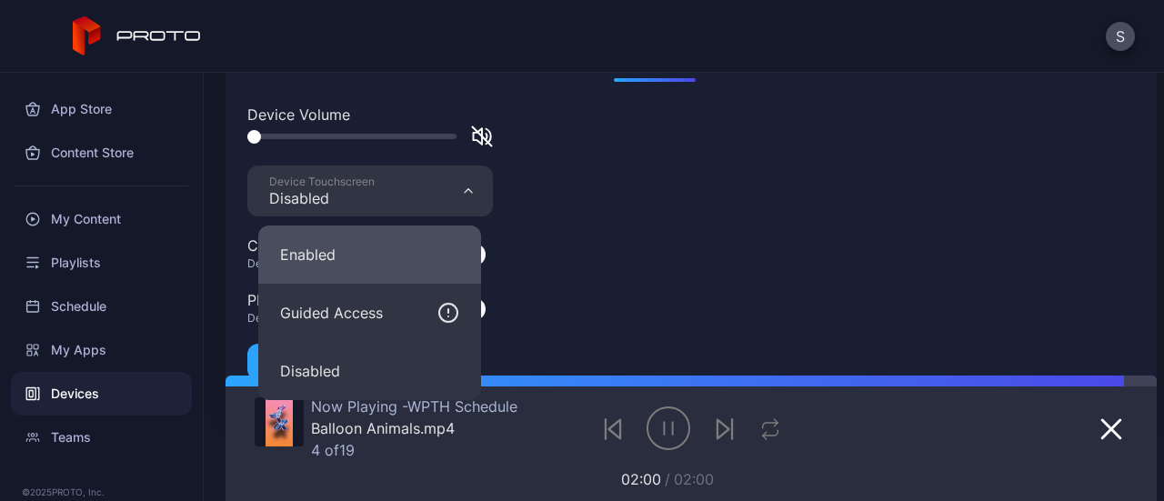
click at [359, 267] on button "Enabled" at bounding box center [369, 254] width 223 height 58
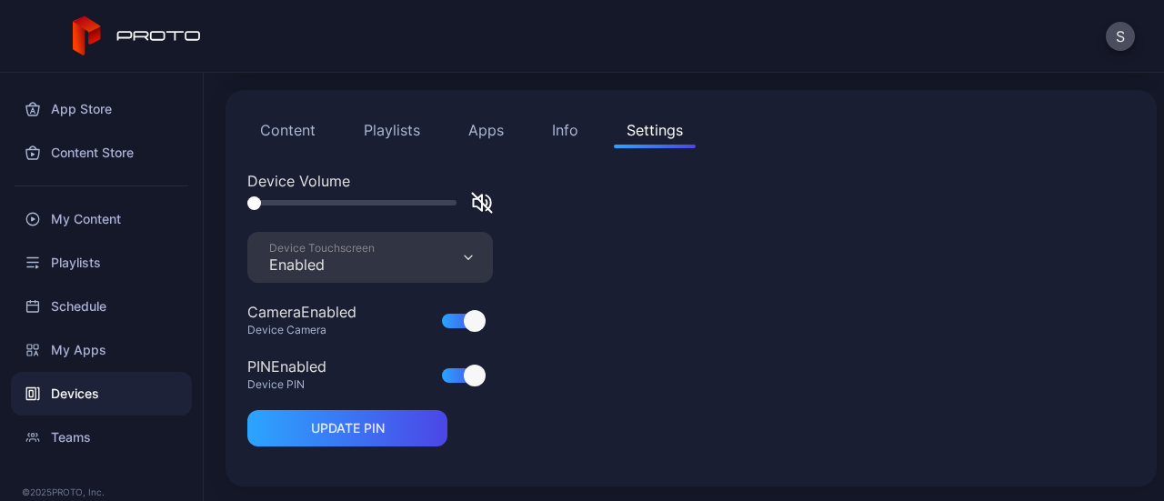
scroll to position [167, 0]
click at [420, 133] on button "Playlists" at bounding box center [392, 131] width 82 height 36
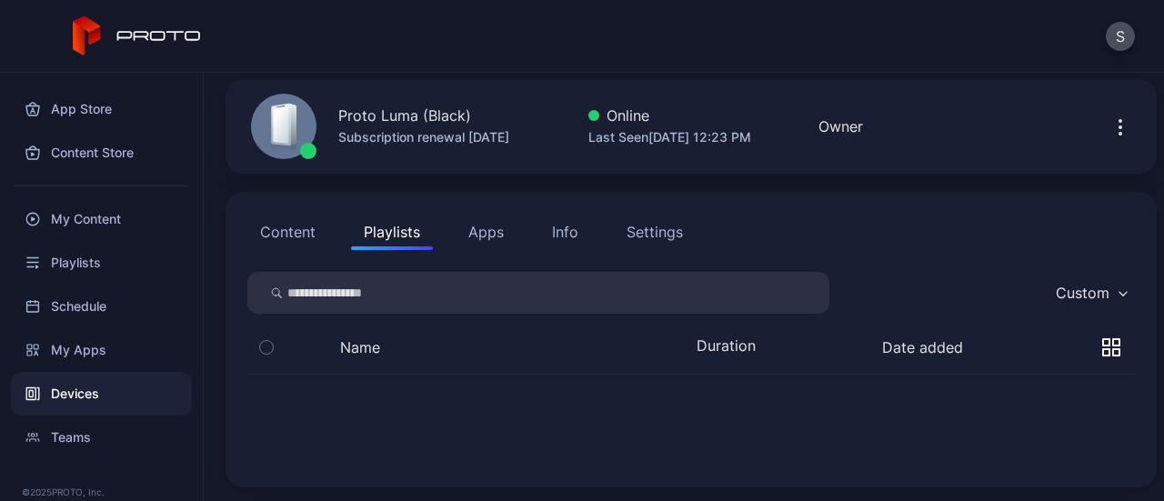
scroll to position [122, 0]
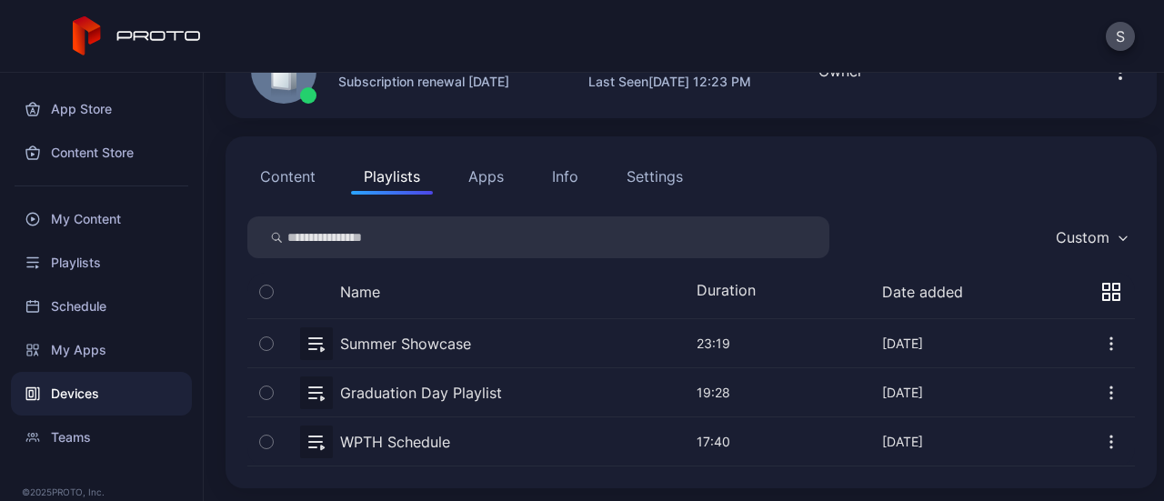
click at [411, 427] on button "button" at bounding box center [690, 441] width 887 height 48
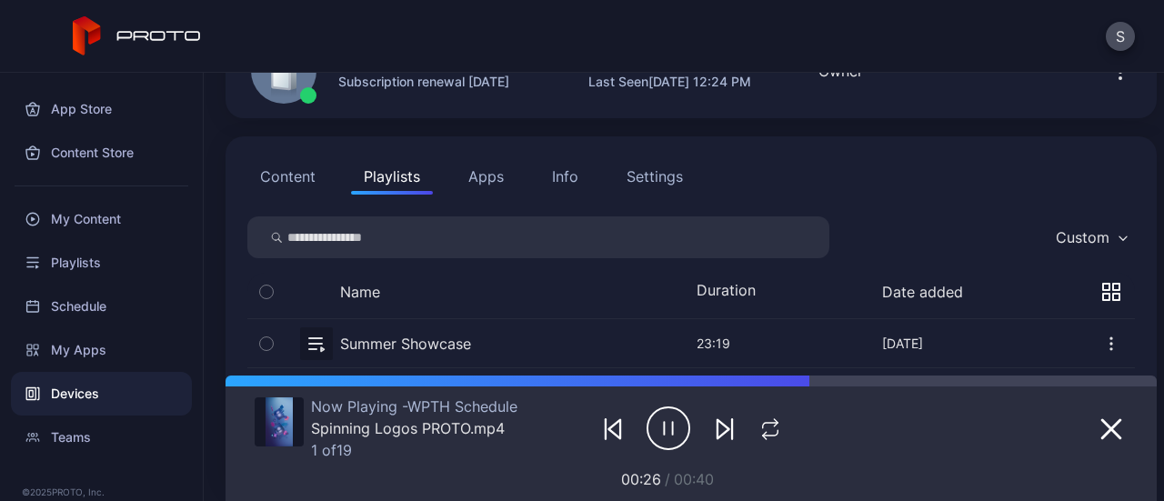
click at [764, 205] on div "Content Playlists Apps Info Settings Custom Name Duration Date added Summer Sho…" at bounding box center [690, 312] width 931 height 352
